Goal: Task Accomplishment & Management: Complete application form

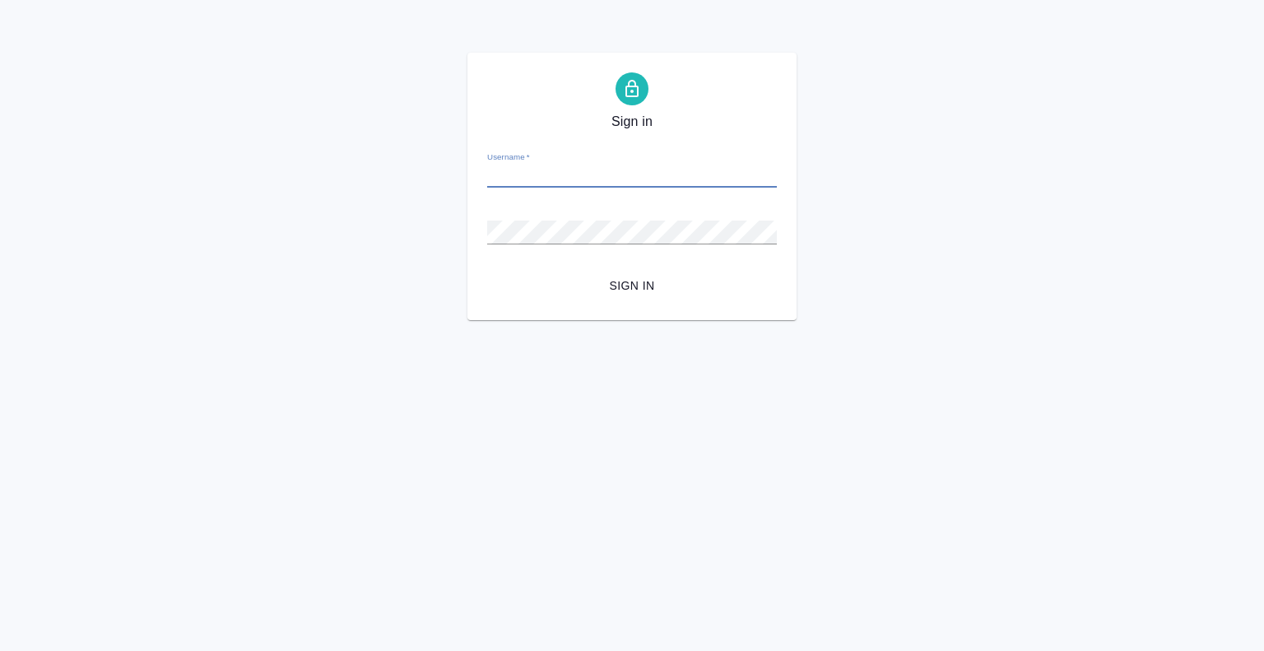
type input "[EMAIL_ADDRESS][DOMAIN_NAME]"
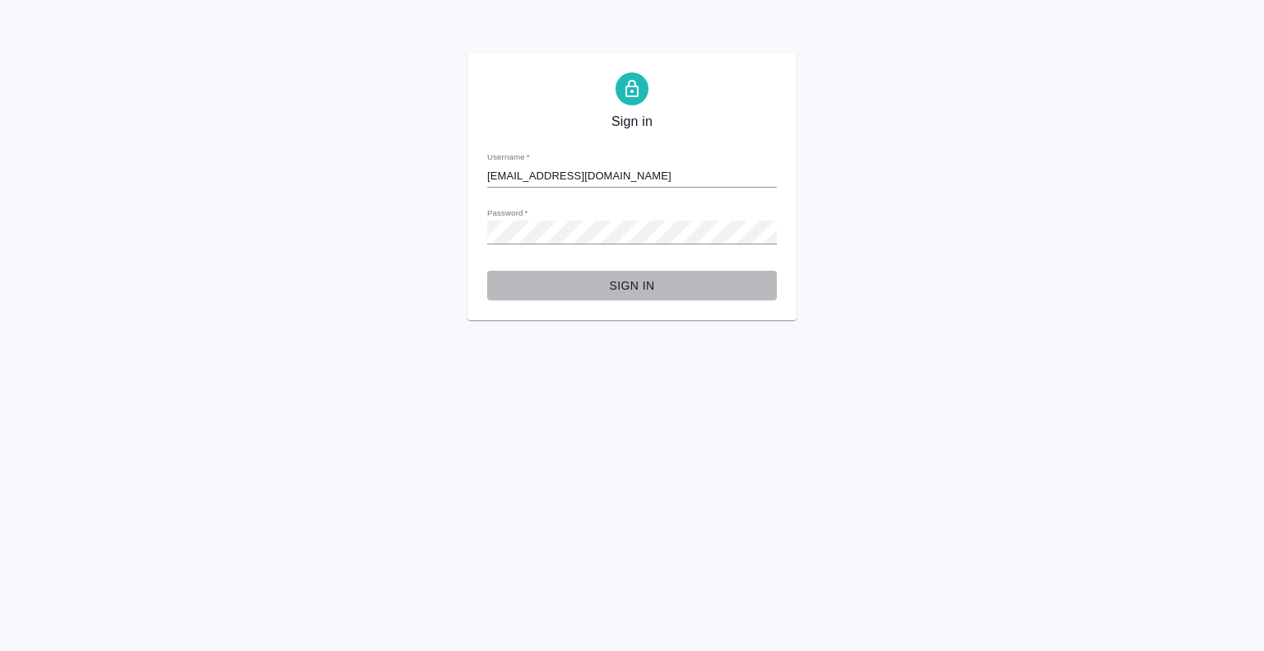
click at [640, 292] on span "Sign in" at bounding box center [631, 286] width 263 height 21
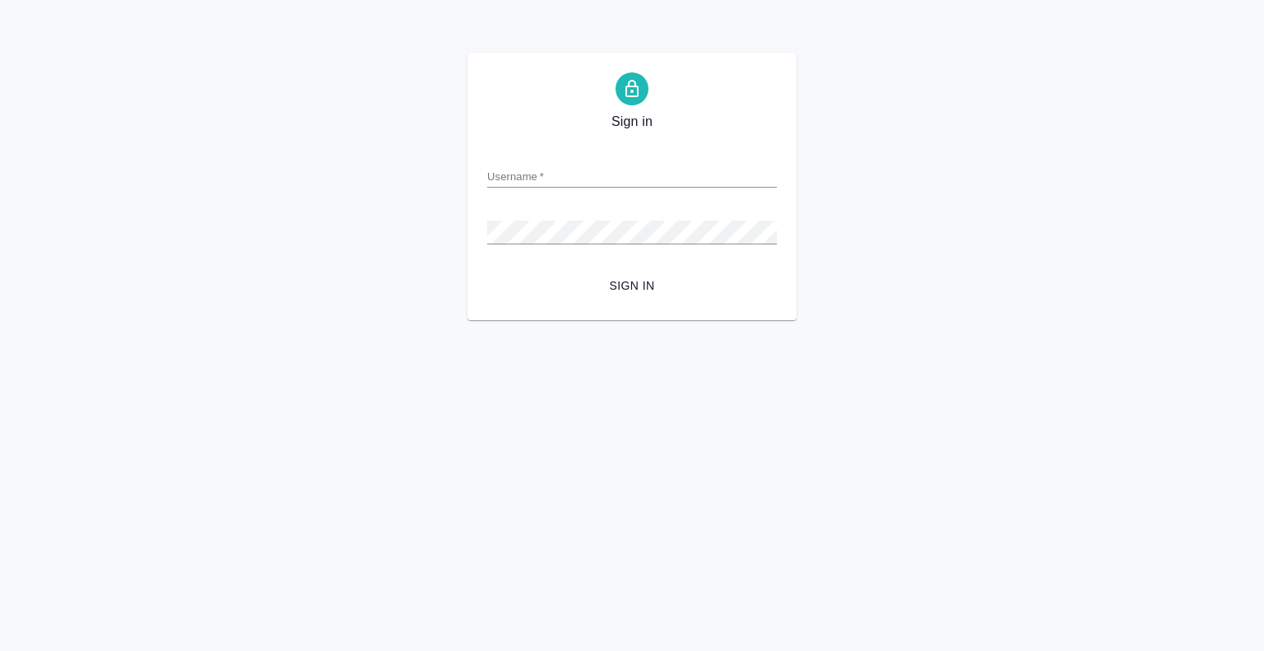
click at [530, 215] on div "Password   *" at bounding box center [632, 225] width 290 height 36
click at [550, 180] on input "Username   *" at bounding box center [632, 176] width 290 height 23
paste input "[EMAIL_ADDRESS][DOMAIN_NAME]"
type input "[EMAIL_ADDRESS][DOMAIN_NAME]"
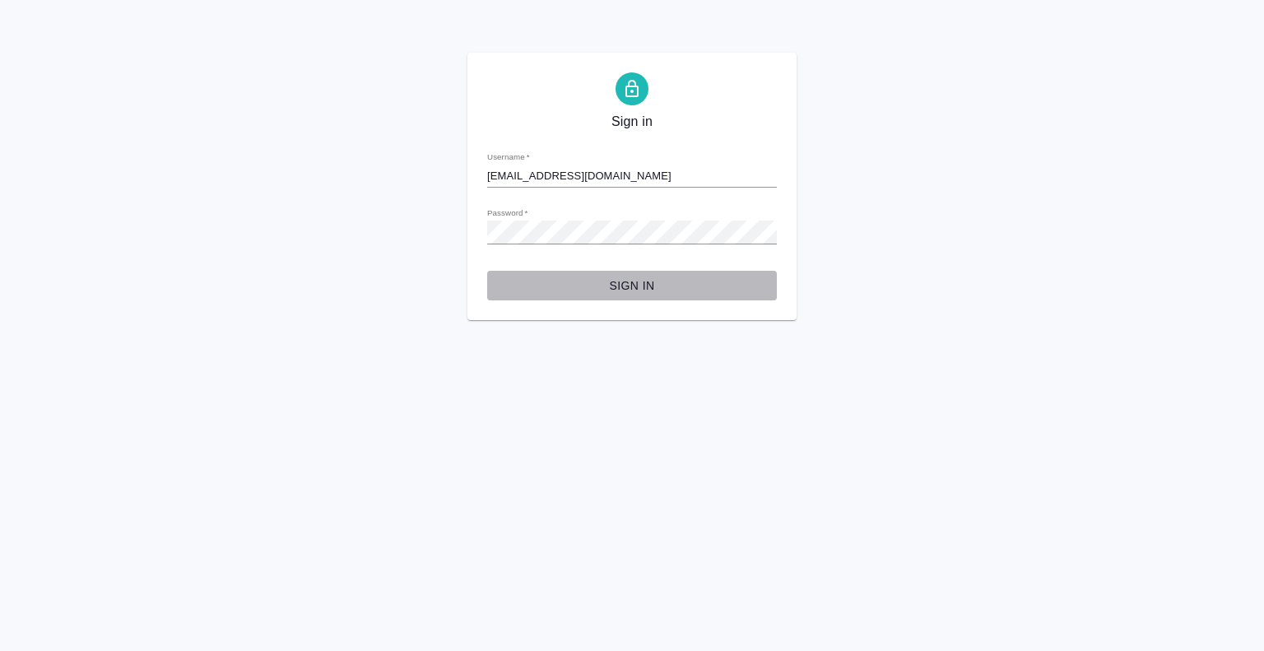
click at [616, 284] on span "Sign in" at bounding box center [631, 286] width 263 height 21
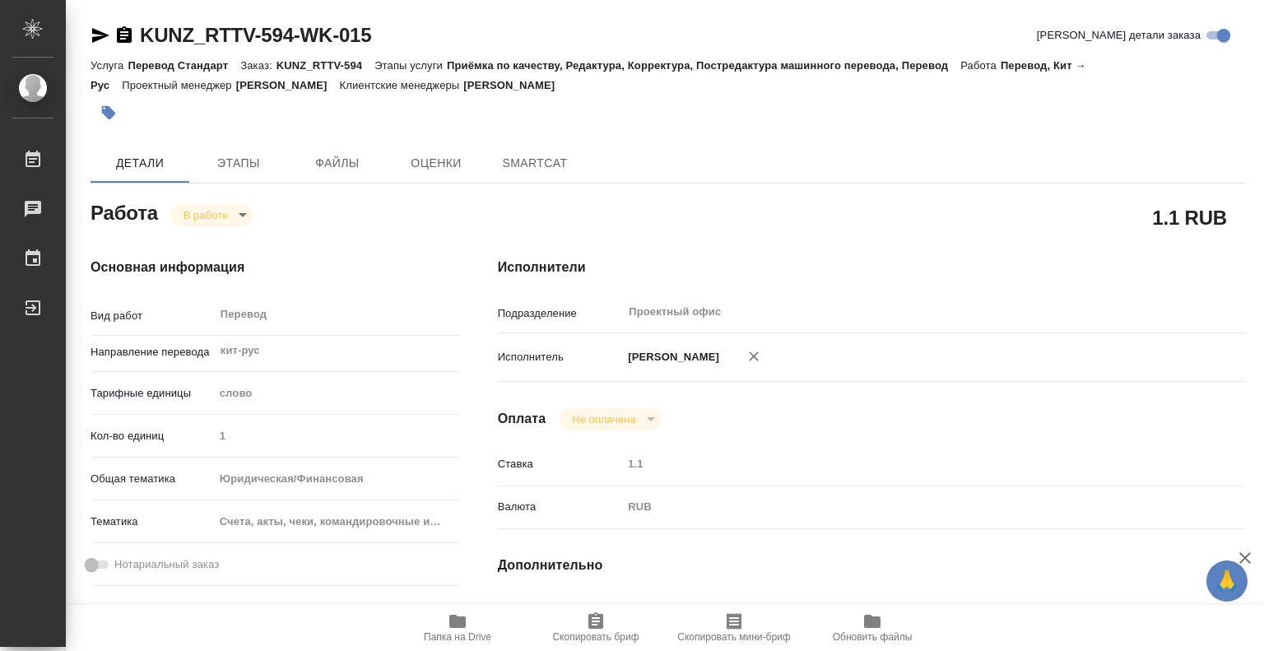
type textarea "x"
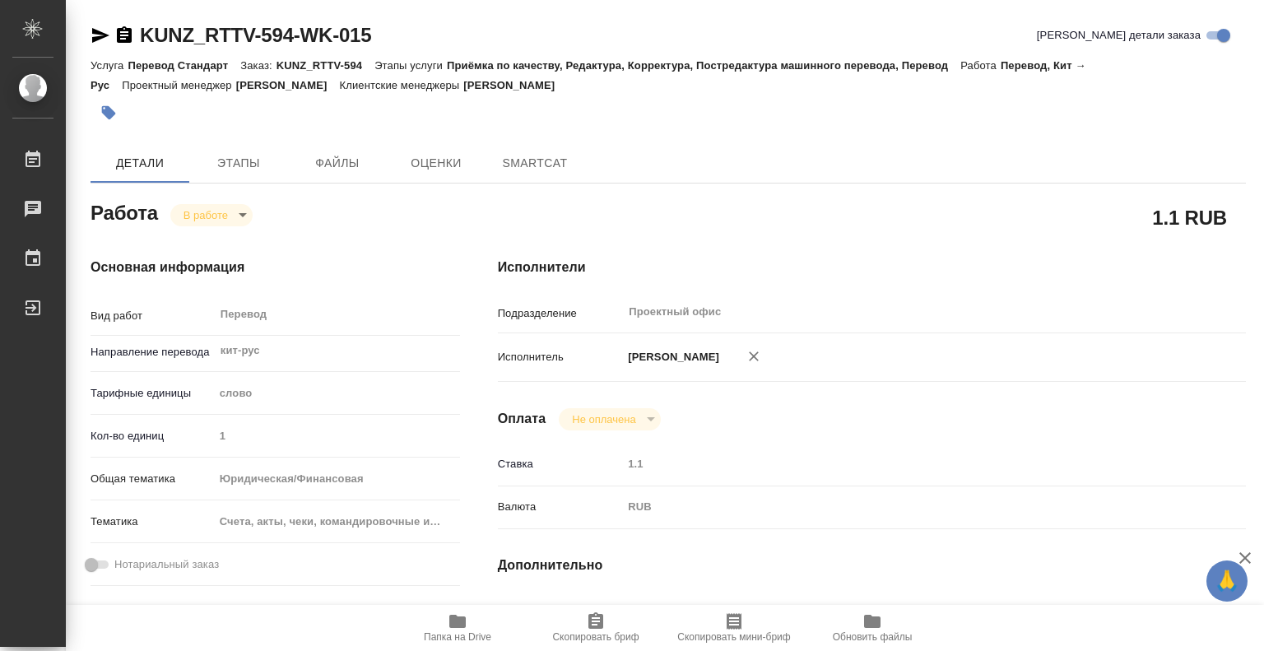
type textarea "x"
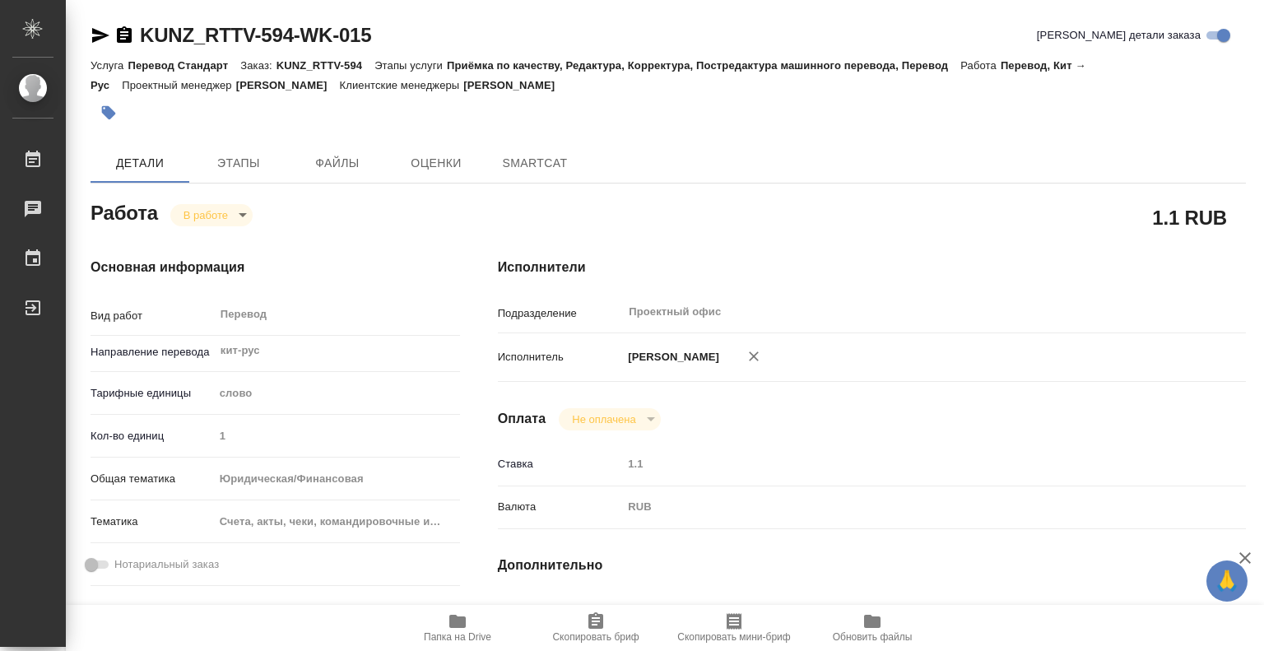
type textarea "x"
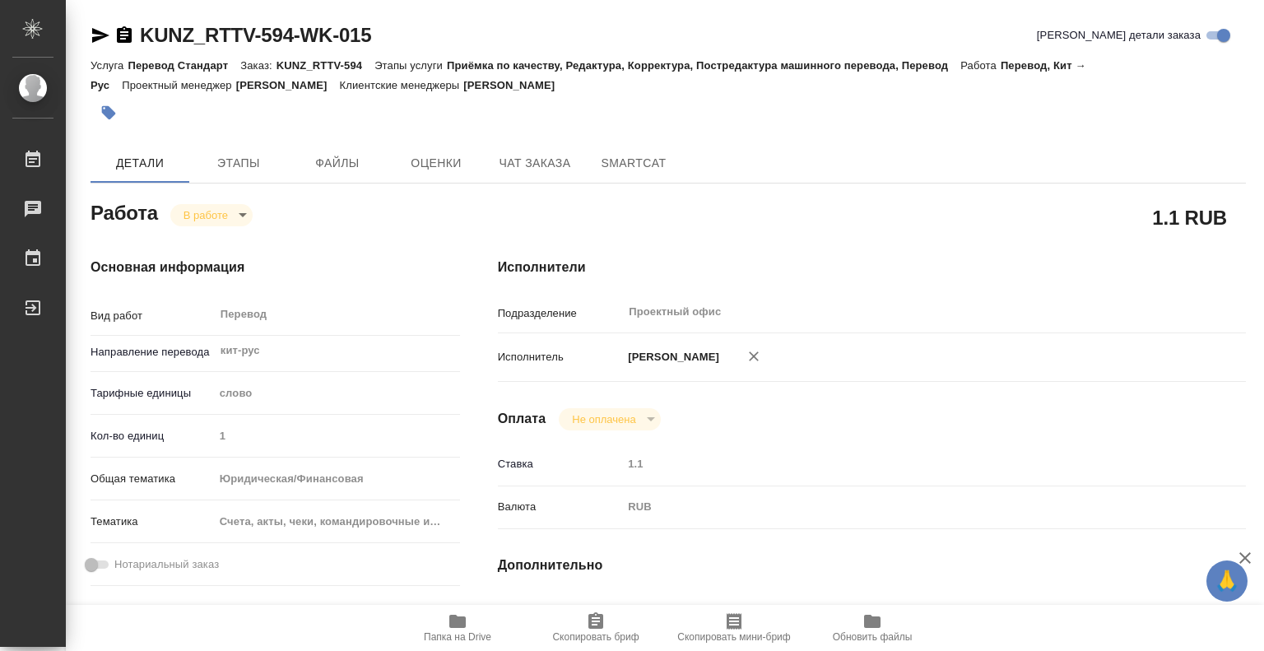
type textarea "x"
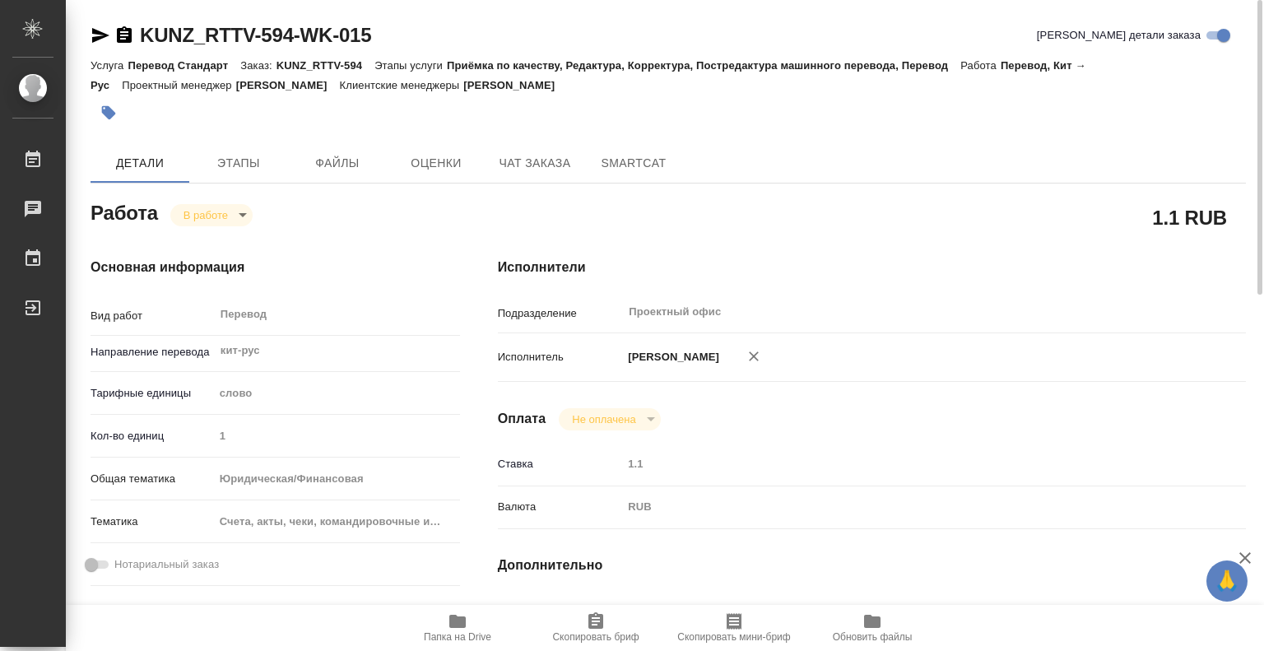
type textarea "x"
